Goal: Find specific page/section: Find specific page/section

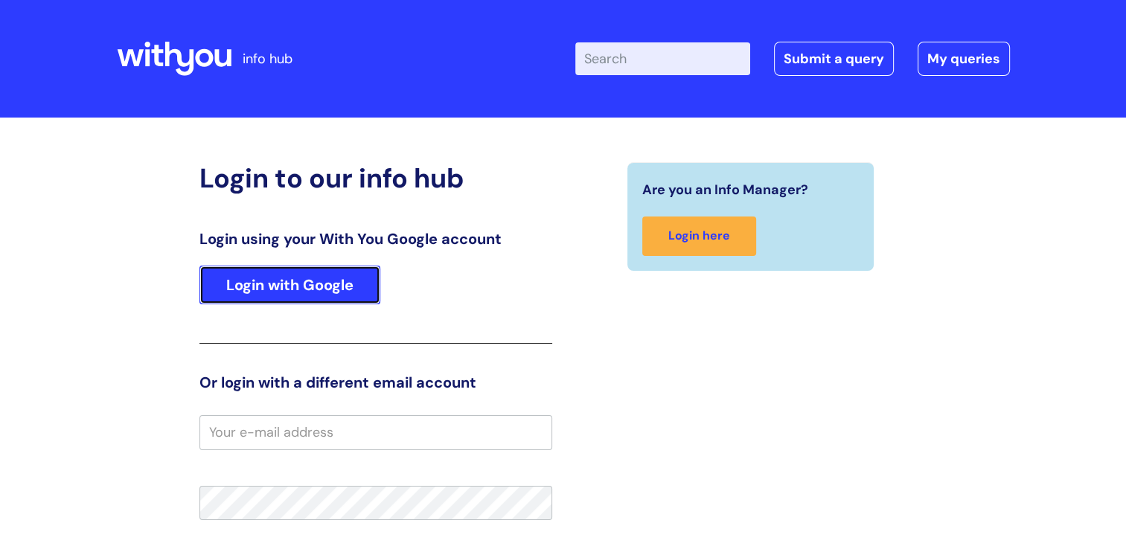
click at [304, 282] on link "Login with Google" at bounding box center [290, 285] width 181 height 39
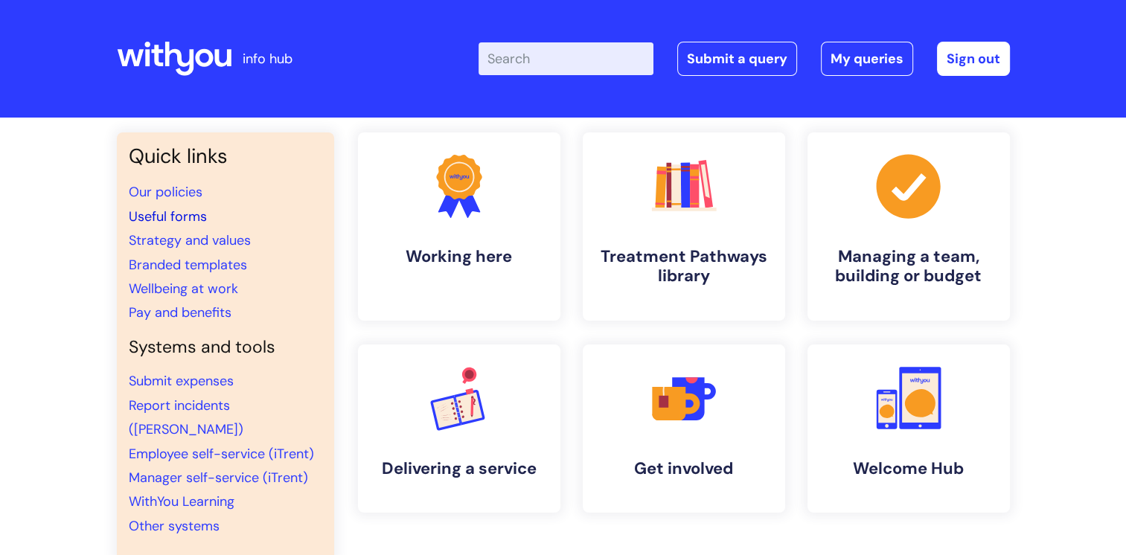
click at [188, 214] on link "Useful forms" at bounding box center [168, 217] width 78 height 18
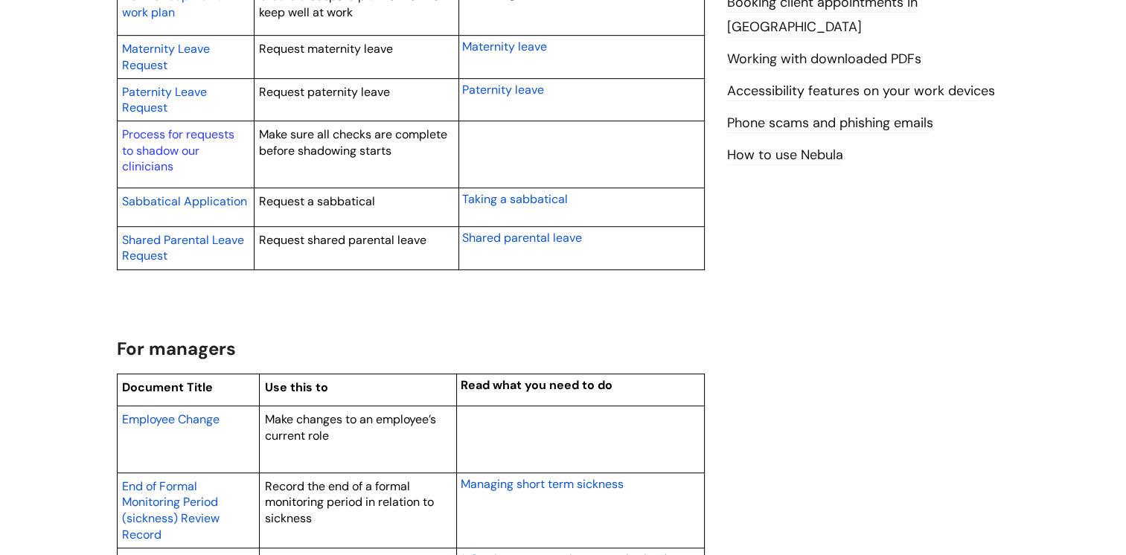
scroll to position [1042, 0]
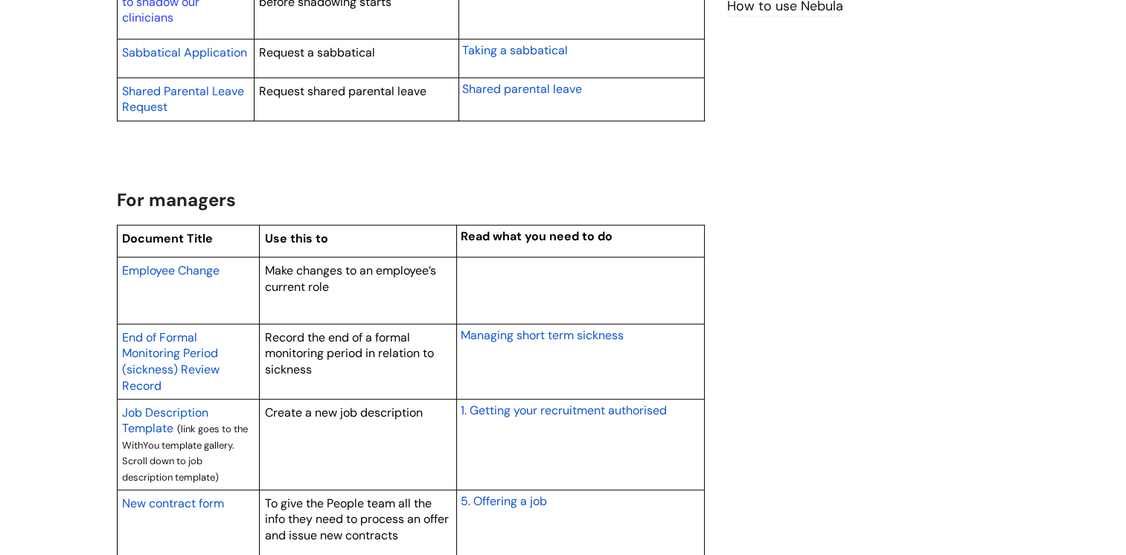
click at [191, 270] on span "Employee Change" at bounding box center [171, 271] width 98 height 16
